Goal: Task Accomplishment & Management: Complete application form

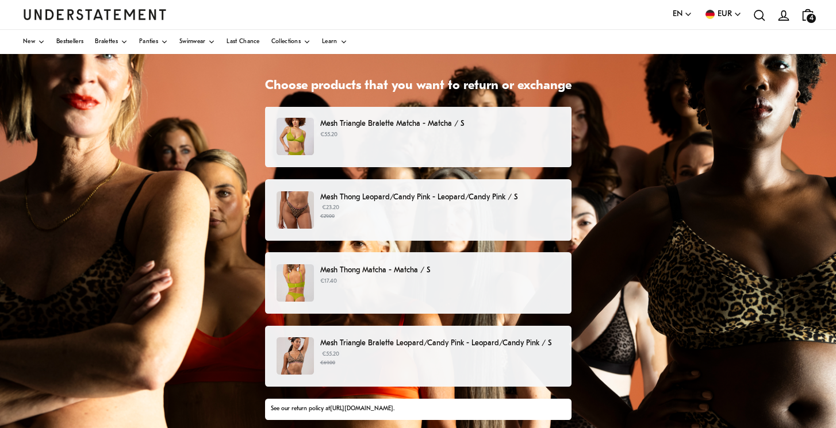
scroll to position [85, 0]
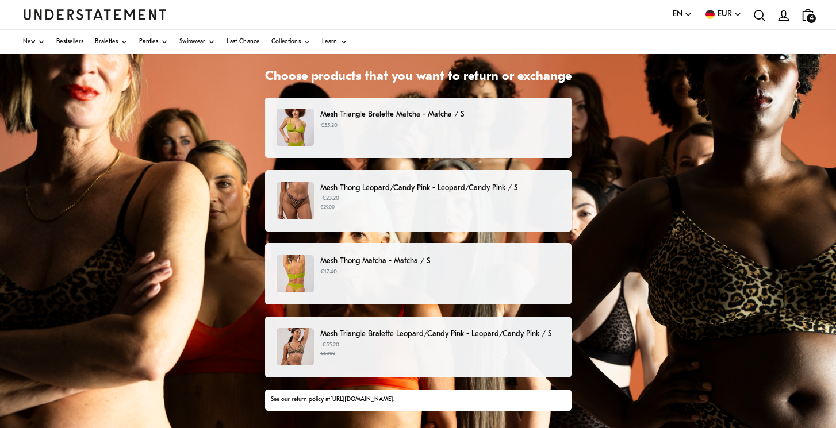
click at [451, 141] on div "Mesh Triangle Bralette Matcha - Matcha / S €55.20" at bounding box center [418, 127] width 282 height 37
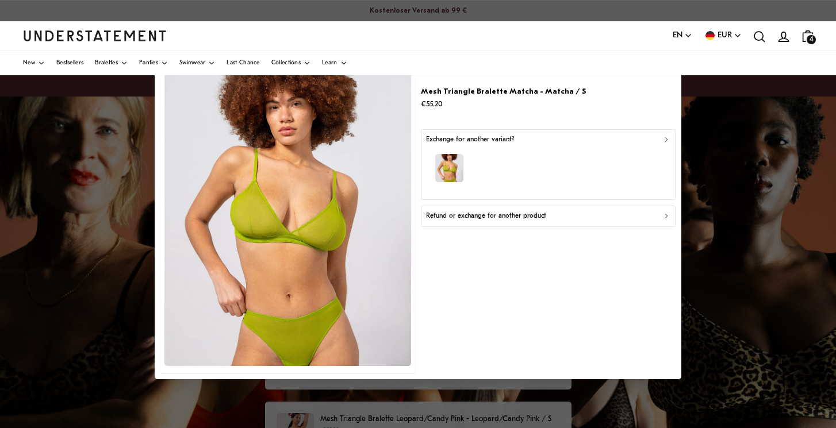
click at [494, 218] on p "Refund or exchange for another product" at bounding box center [486, 216] width 120 height 11
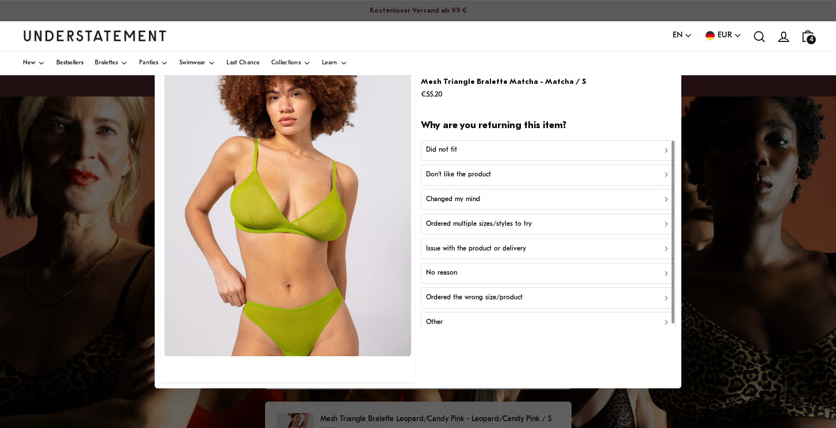
click at [496, 151] on div "Did not fit" at bounding box center [548, 150] width 244 height 11
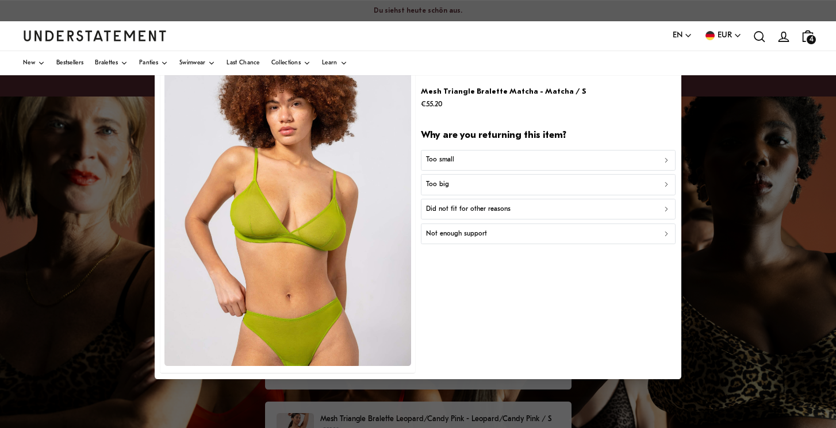
click at [495, 155] on div "Too small" at bounding box center [548, 160] width 244 height 11
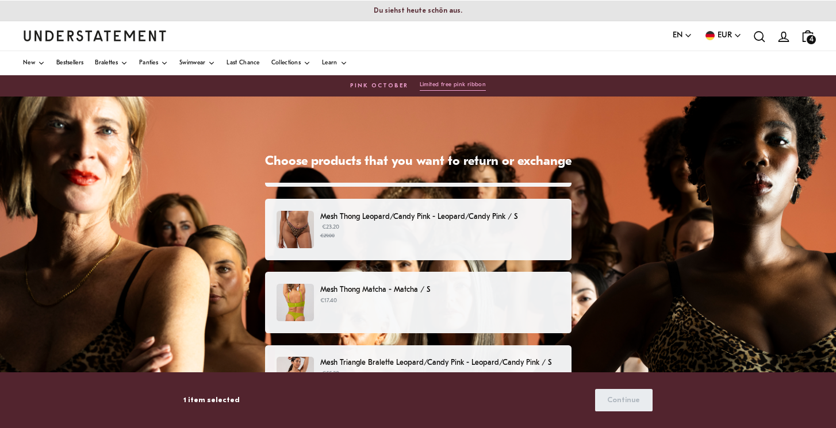
scroll to position [56, 0]
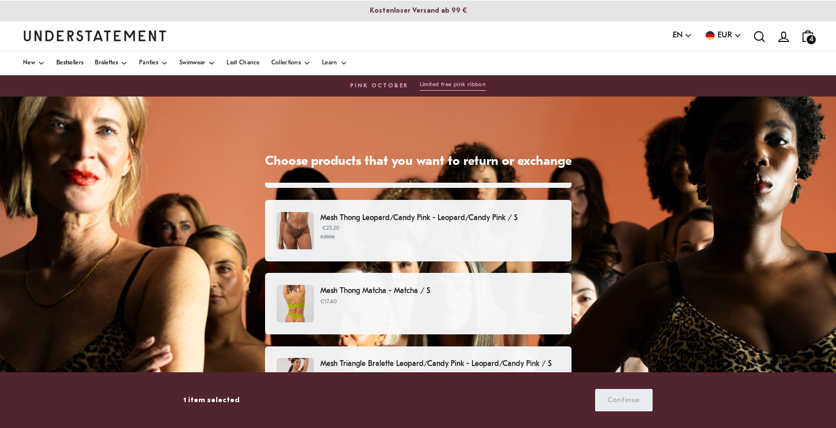
click at [450, 237] on small "€29.00" at bounding box center [439, 237] width 239 height 8
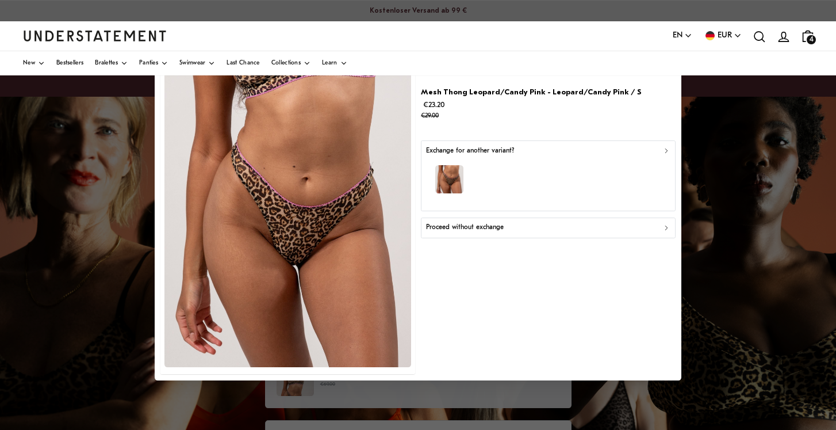
click at [518, 226] on div "Proceed without exchange" at bounding box center [548, 228] width 244 height 11
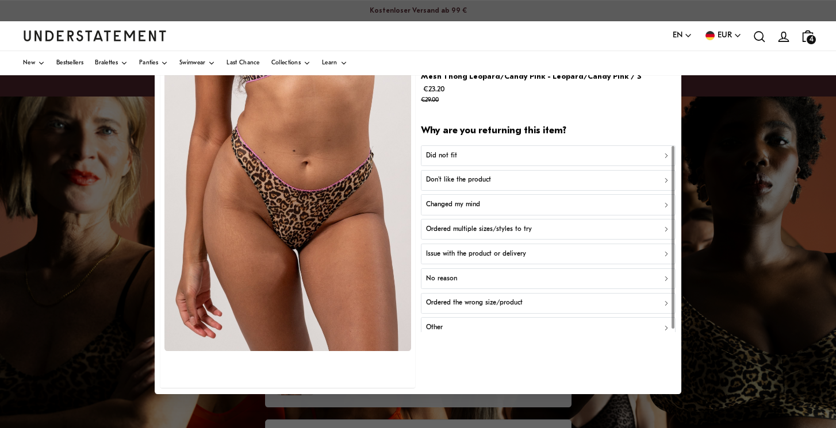
click at [506, 274] on div "No reason" at bounding box center [548, 279] width 244 height 11
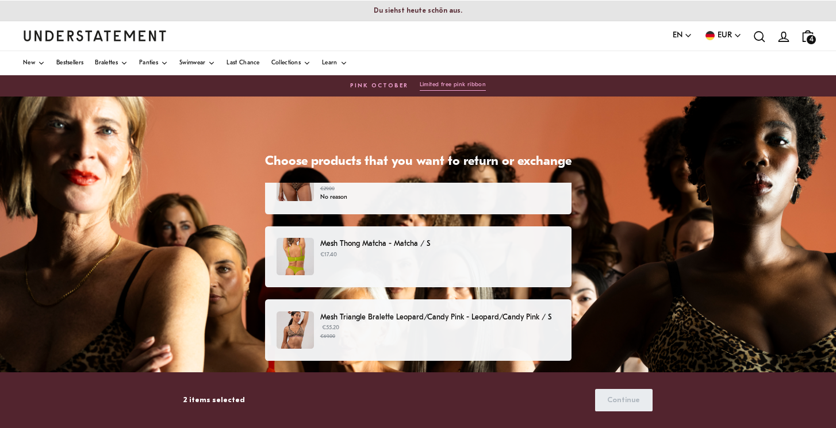
scroll to position [105, 0]
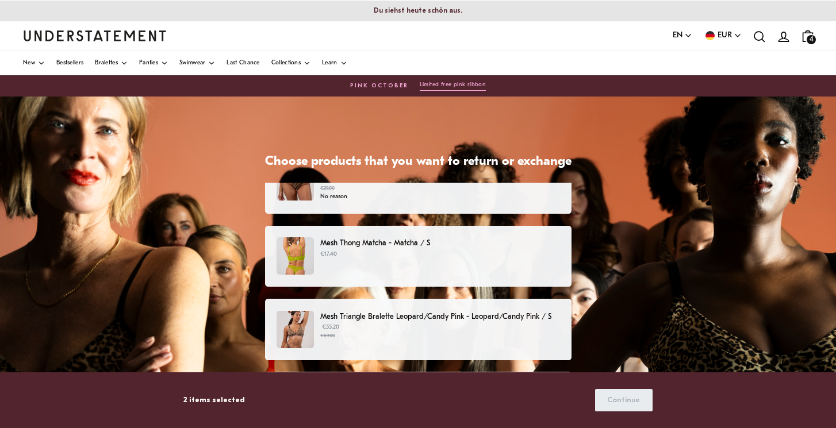
click at [465, 264] on div "Mesh Thong Matcha - Matcha / S €17.40" at bounding box center [418, 255] width 282 height 37
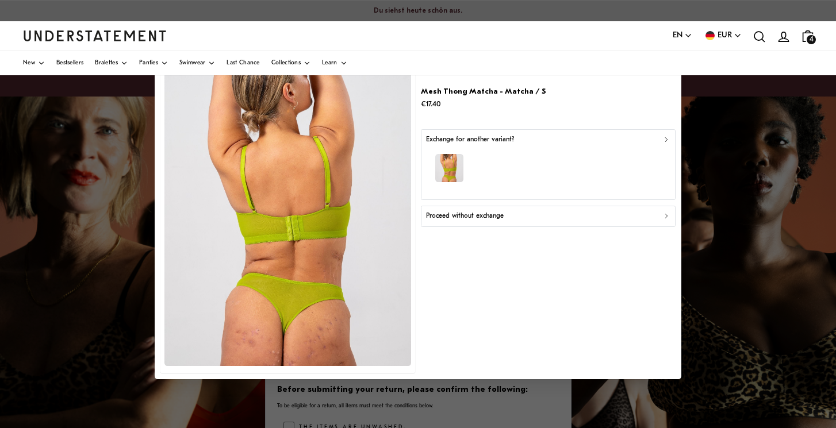
click at [488, 222] on button "Proceed without exchange" at bounding box center [548, 216] width 254 height 21
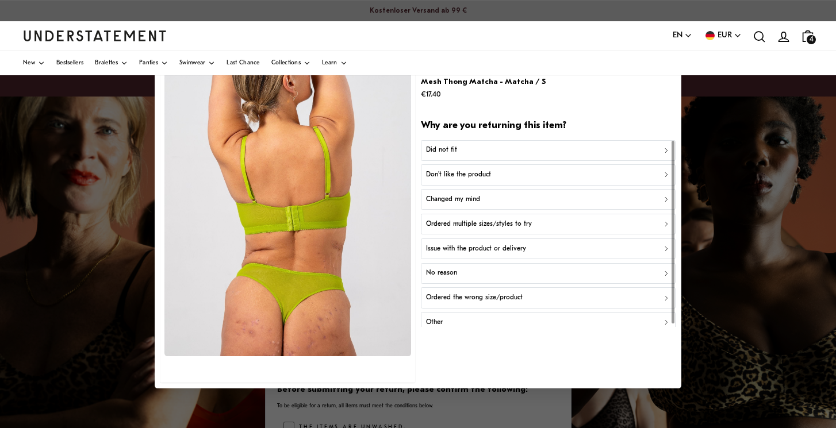
click at [497, 273] on div "No reason" at bounding box center [548, 274] width 244 height 11
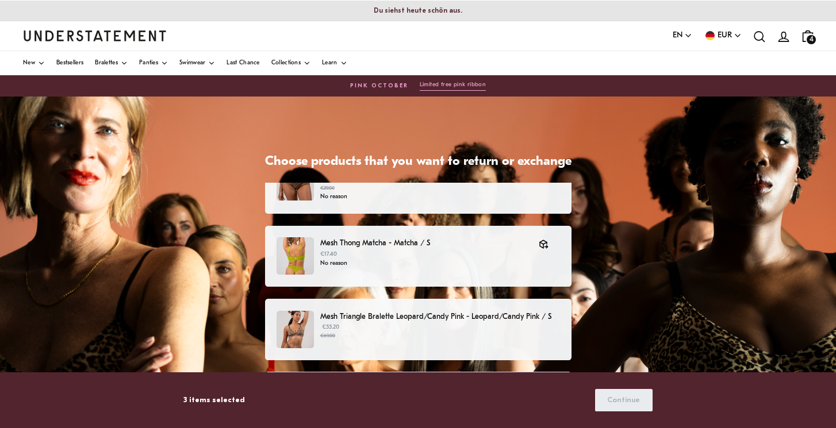
click at [436, 330] on p "€55.20 €69.00" at bounding box center [439, 331] width 239 height 17
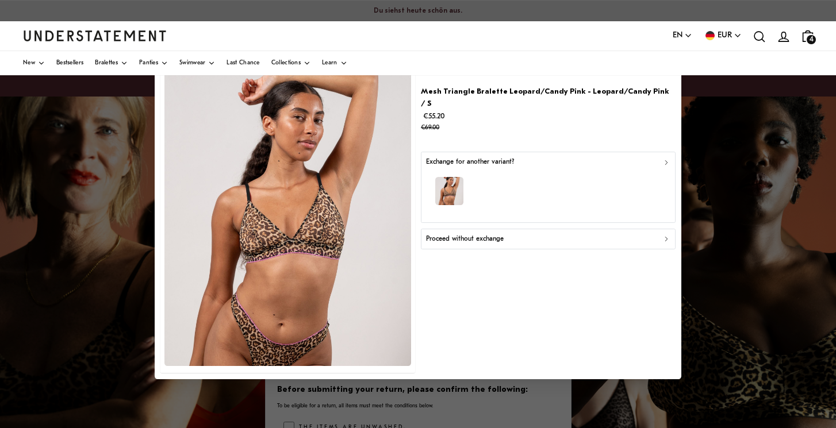
click at [492, 234] on p "Proceed without exchange" at bounding box center [465, 239] width 78 height 11
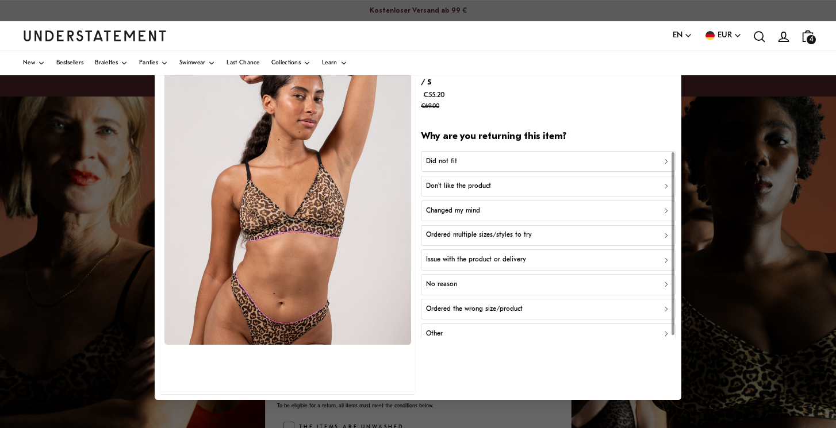
click at [509, 156] on div "Did not fit" at bounding box center [548, 161] width 244 height 11
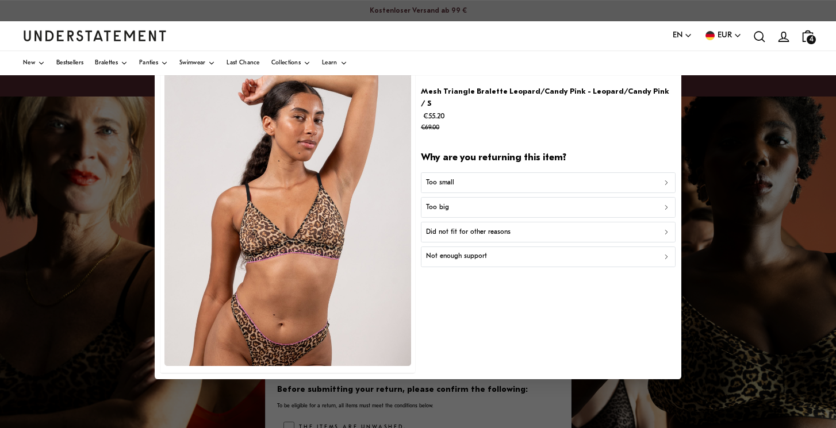
click at [497, 178] on div "Too small" at bounding box center [548, 183] width 244 height 11
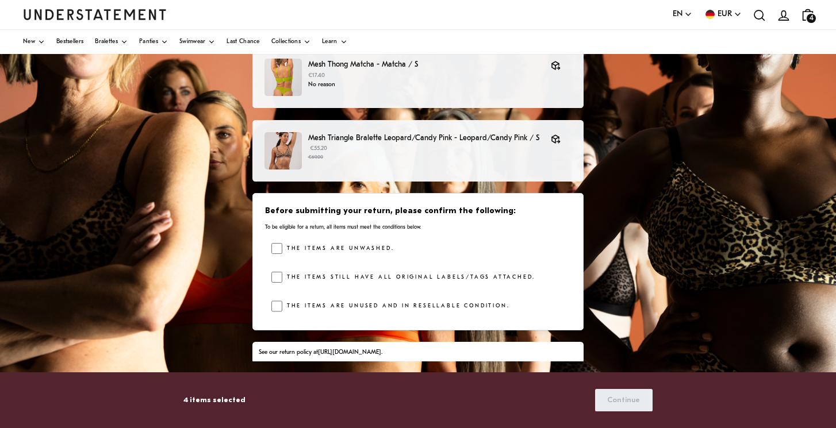
scroll to position [137, 0]
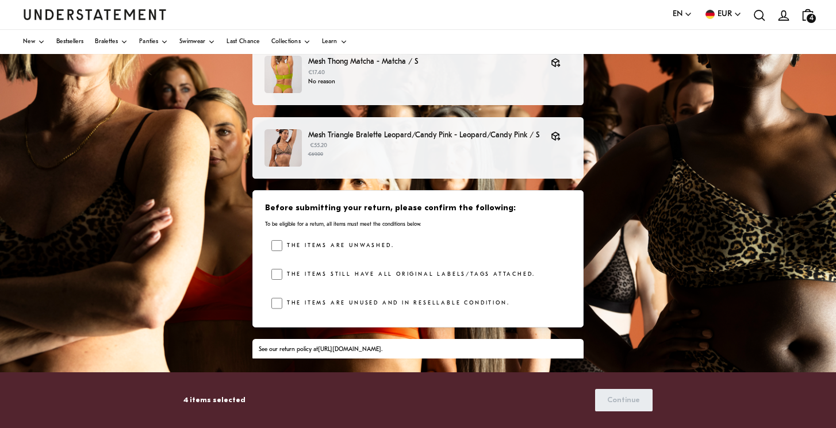
click at [332, 240] on label "The items are unwashed." at bounding box center [338, 246] width 112 height 12
click at [344, 269] on label "The items still have all original labels/tags attached." at bounding box center [408, 275] width 253 height 12
click at [369, 302] on label "The items are unused and in resellable condition." at bounding box center [395, 304] width 227 height 12
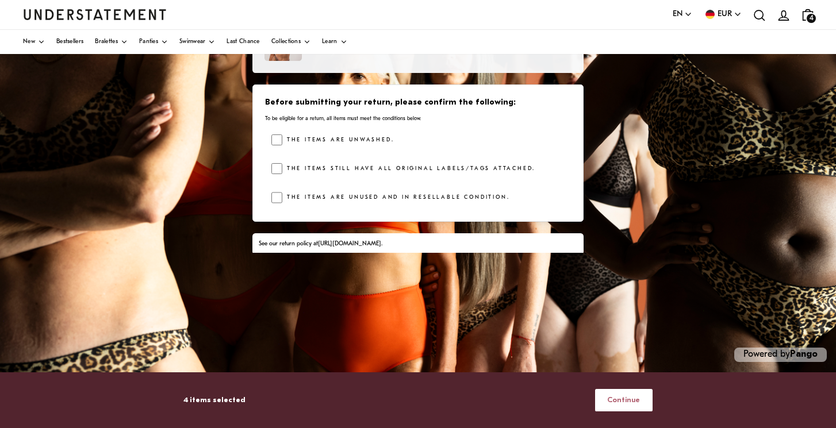
scroll to position [243, 0]
click at [623, 406] on span "Continue" at bounding box center [623, 400] width 33 height 21
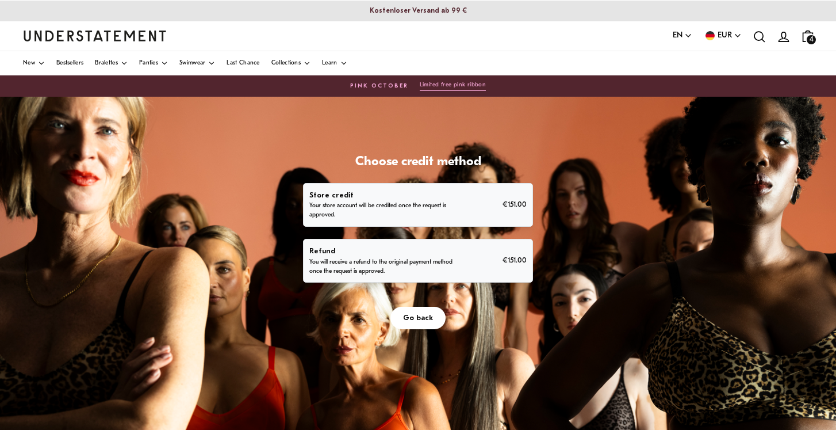
click at [492, 263] on div "Refund You will receive a refund to the original payment method once the reques…" at bounding box center [417, 260] width 217 height 31
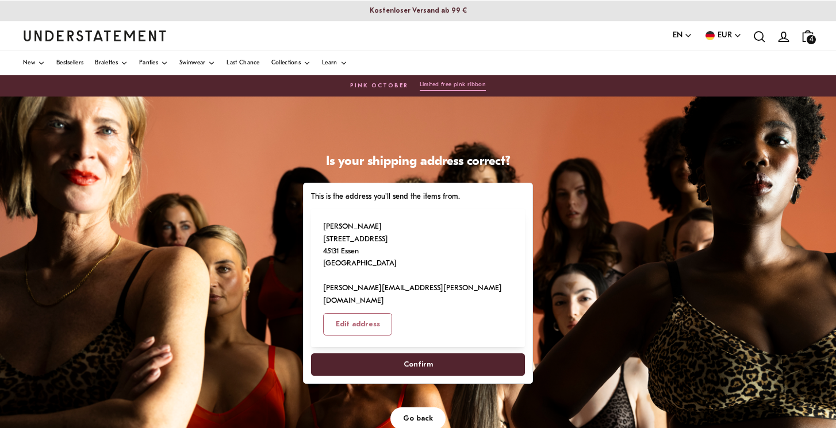
click at [419, 354] on span "Confirm" at bounding box center [418, 364] width 29 height 21
select select "**"
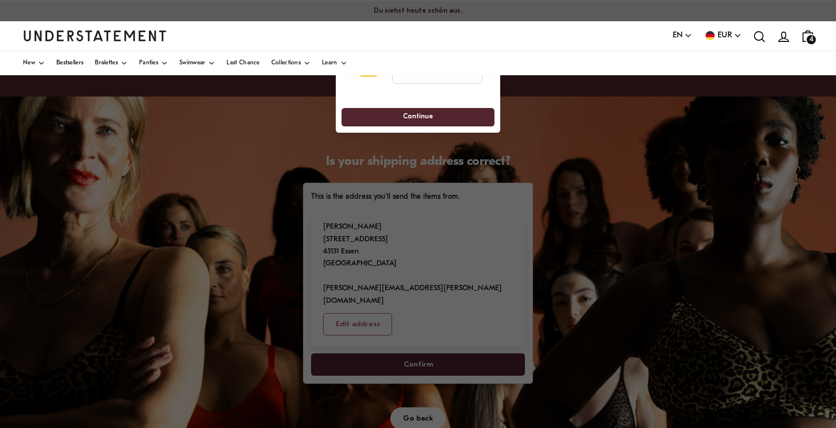
click at [439, 90] on div "**********" at bounding box center [418, 71] width 152 height 49
click at [373, 76] on select "**********" at bounding box center [375, 71] width 29 height 25
click at [438, 83] on input "tel" at bounding box center [437, 71] width 90 height 25
click at [527, 138] on div at bounding box center [418, 214] width 836 height 428
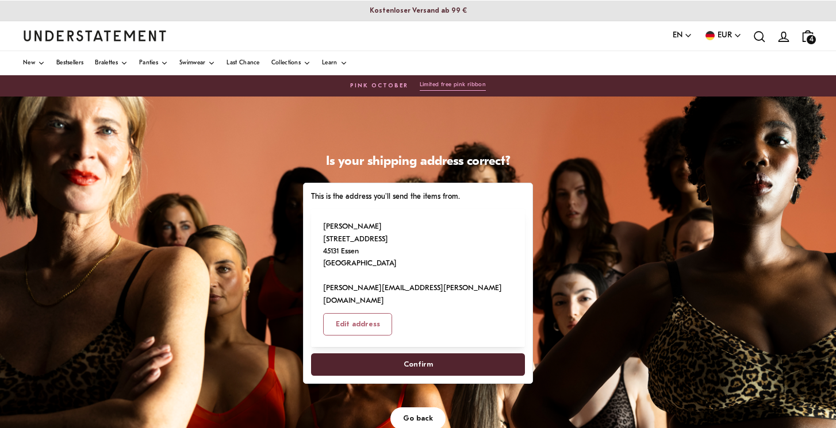
click at [446, 354] on span "Confirm" at bounding box center [418, 364] width 189 height 21
click at [409, 354] on span "Confirm" at bounding box center [418, 364] width 29 height 21
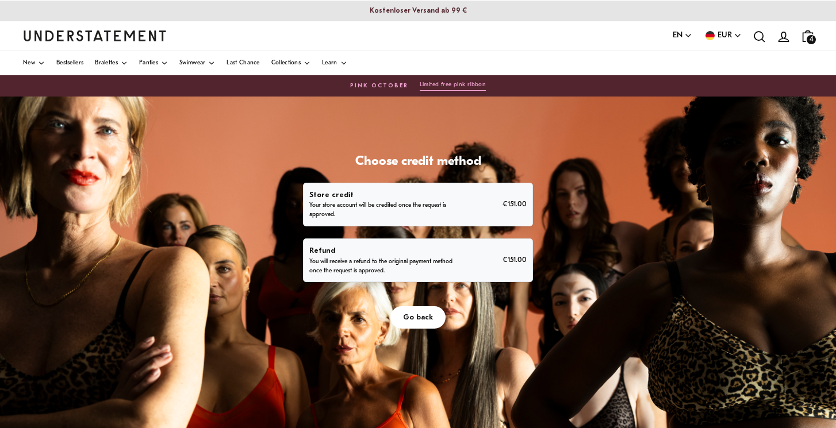
click at [371, 262] on p "You will receive a refund to the original payment method once the request is ap…" at bounding box center [381, 267] width 145 height 18
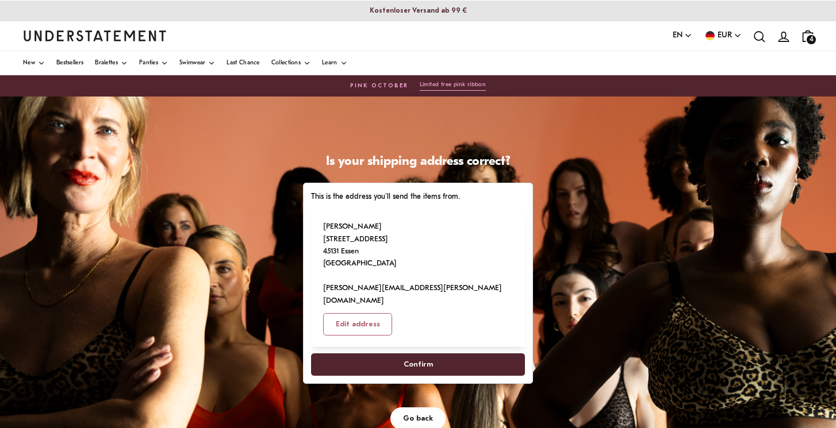
click at [428, 354] on span "Confirm" at bounding box center [418, 364] width 29 height 21
select select "**"
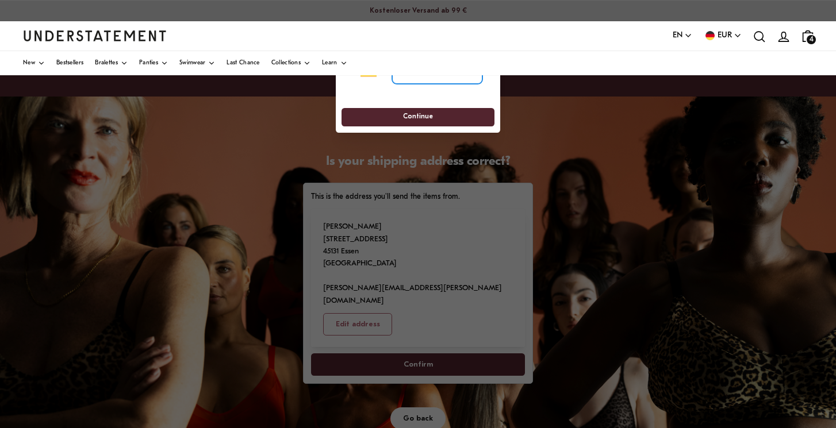
click at [453, 81] on input "tel" at bounding box center [437, 71] width 90 height 25
type input "*****"
click at [421, 119] on span "Continue" at bounding box center [418, 118] width 30 height 18
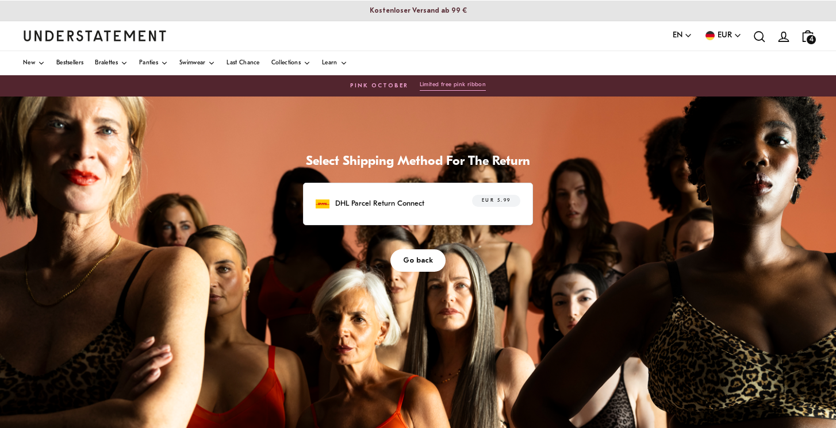
click at [412, 198] on p "DHL Parcel Return Connect" at bounding box center [379, 204] width 89 height 12
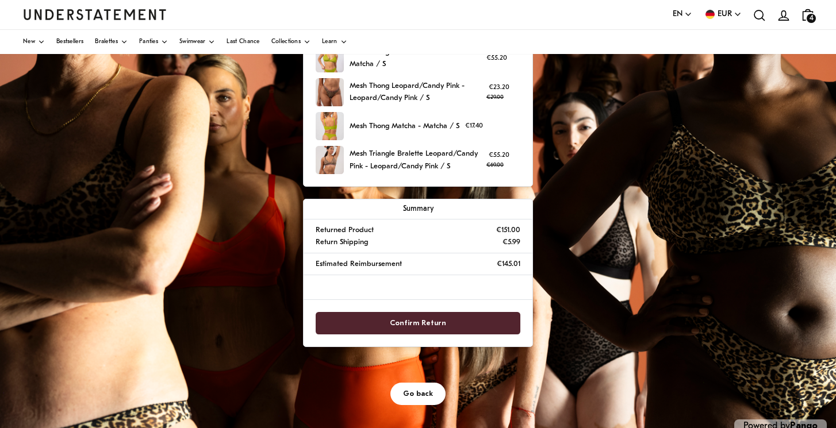
scroll to position [171, 0]
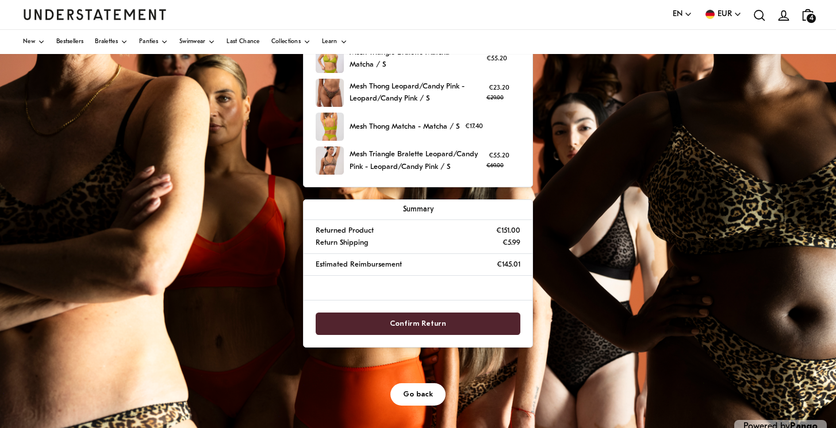
click at [431, 320] on span "Confirm Return" at bounding box center [418, 323] width 56 height 21
click at [430, 320] on span "Confirm Return" at bounding box center [418, 323] width 56 height 21
